Goal: Task Accomplishment & Management: Manage account settings

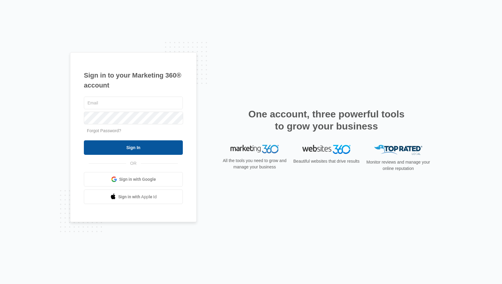
type input "[EMAIL_ADDRESS][DOMAIN_NAME]"
click at [138, 149] on input "Sign In" at bounding box center [133, 147] width 99 height 14
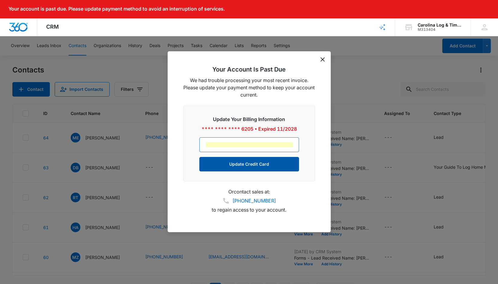
click at [249, 165] on button "Update Credit Card" at bounding box center [249, 164] width 100 height 14
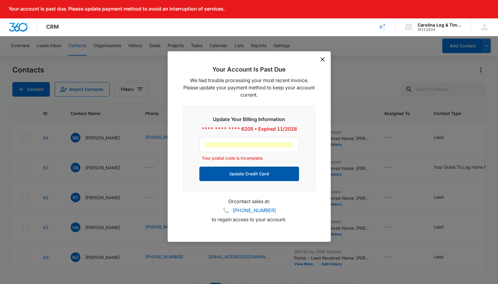
click at [246, 175] on button "Update Credit Card" at bounding box center [249, 174] width 100 height 14
click at [323, 60] on icon "dismiss this dialog" at bounding box center [322, 59] width 4 height 4
